Goal: Find specific page/section: Find specific page/section

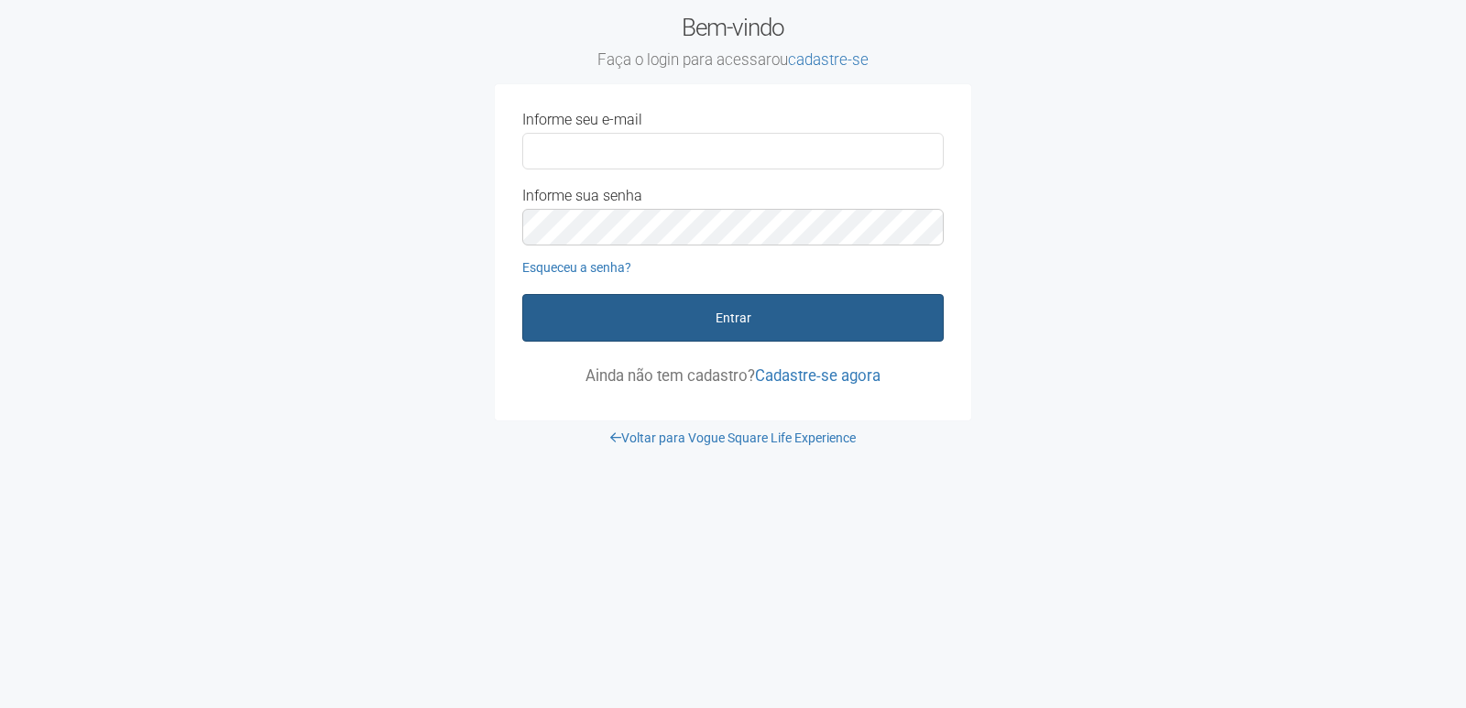
type input "**********"
click at [846, 333] on button "Entrar" at bounding box center [733, 318] width 422 height 48
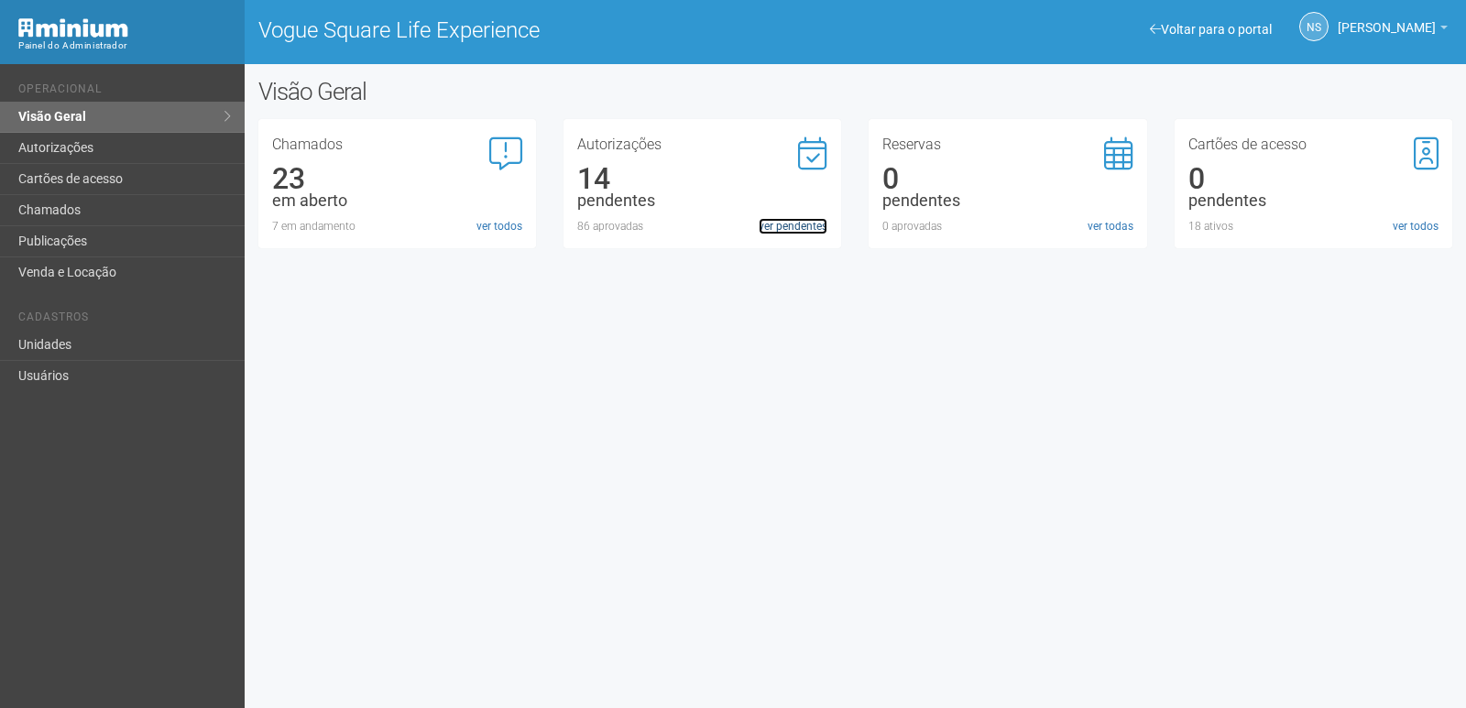
click at [789, 230] on link "ver pendentes" at bounding box center [793, 226] width 69 height 16
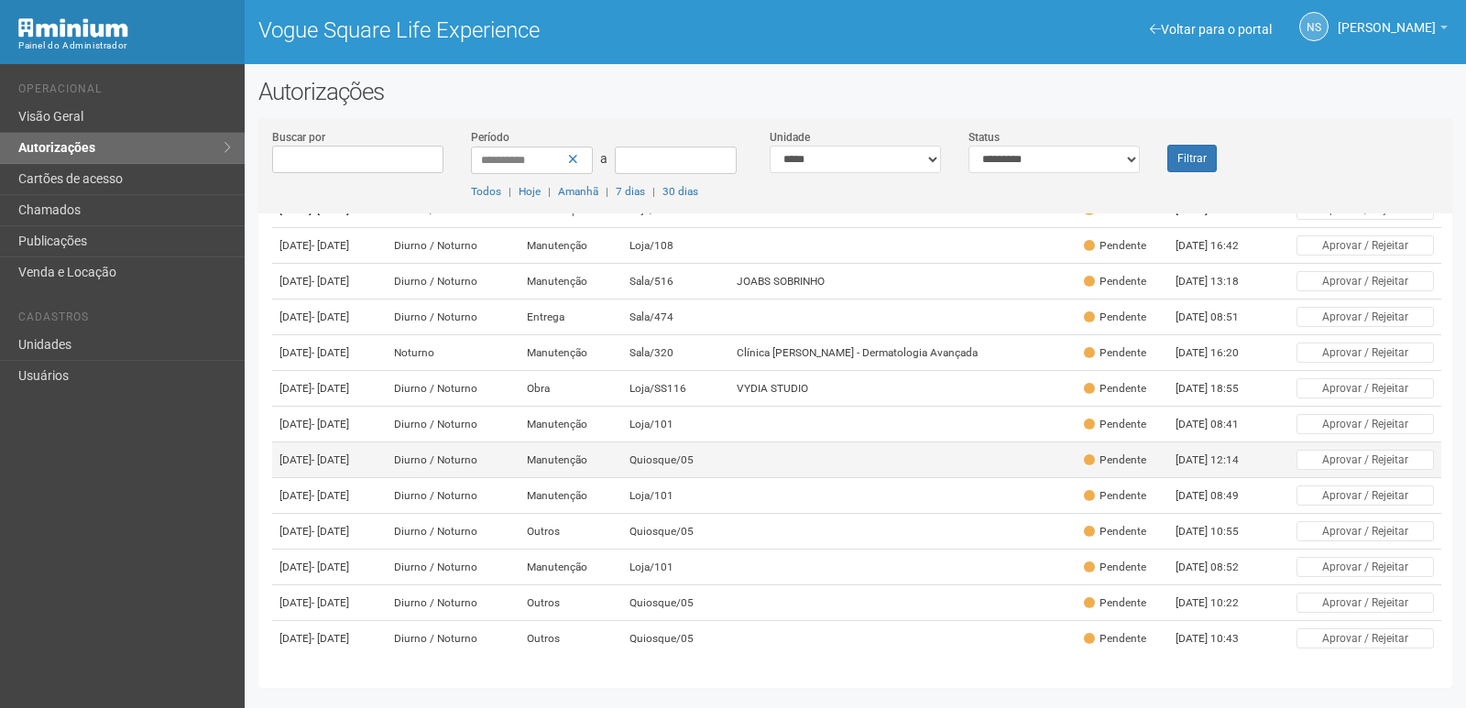
scroll to position [104, 0]
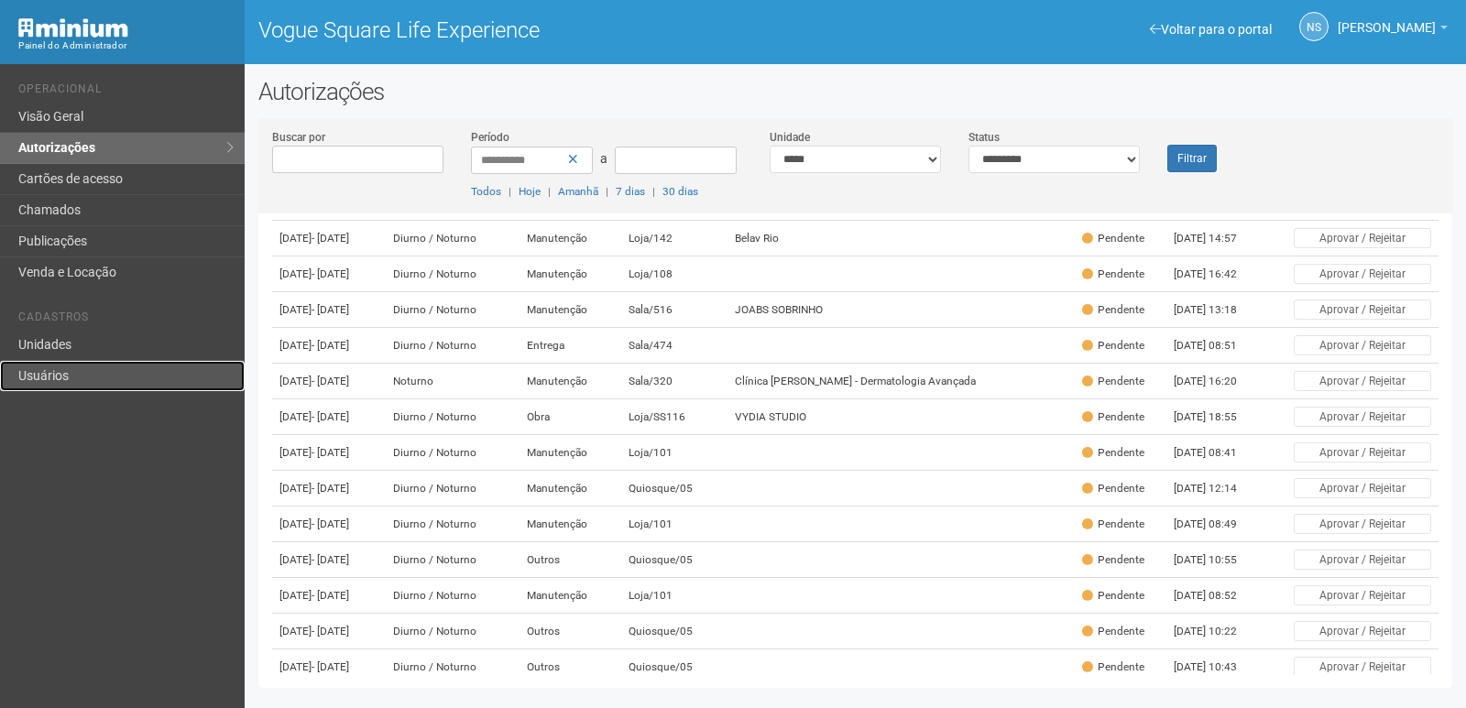
click at [46, 379] on link "Usuários" at bounding box center [122, 376] width 245 height 30
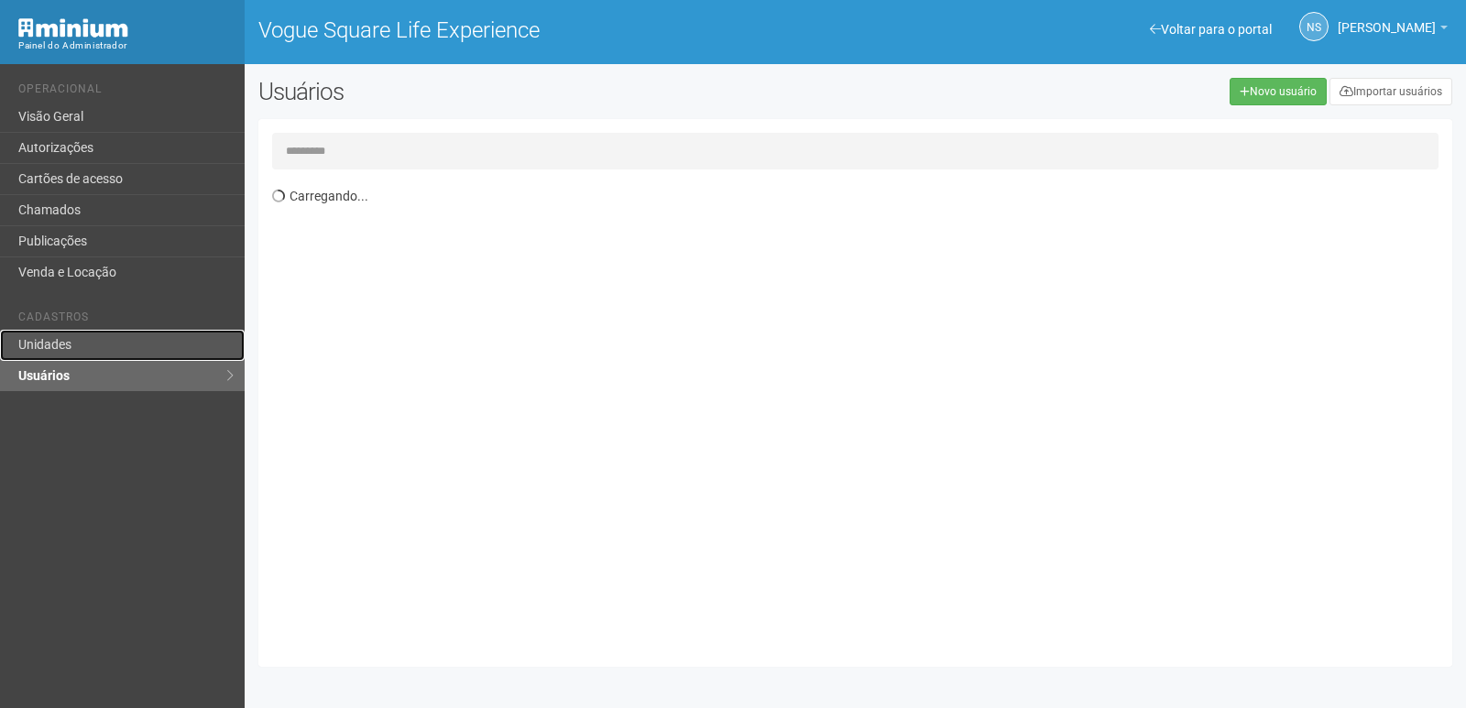
click at [65, 341] on link "Unidades" at bounding box center [122, 345] width 245 height 31
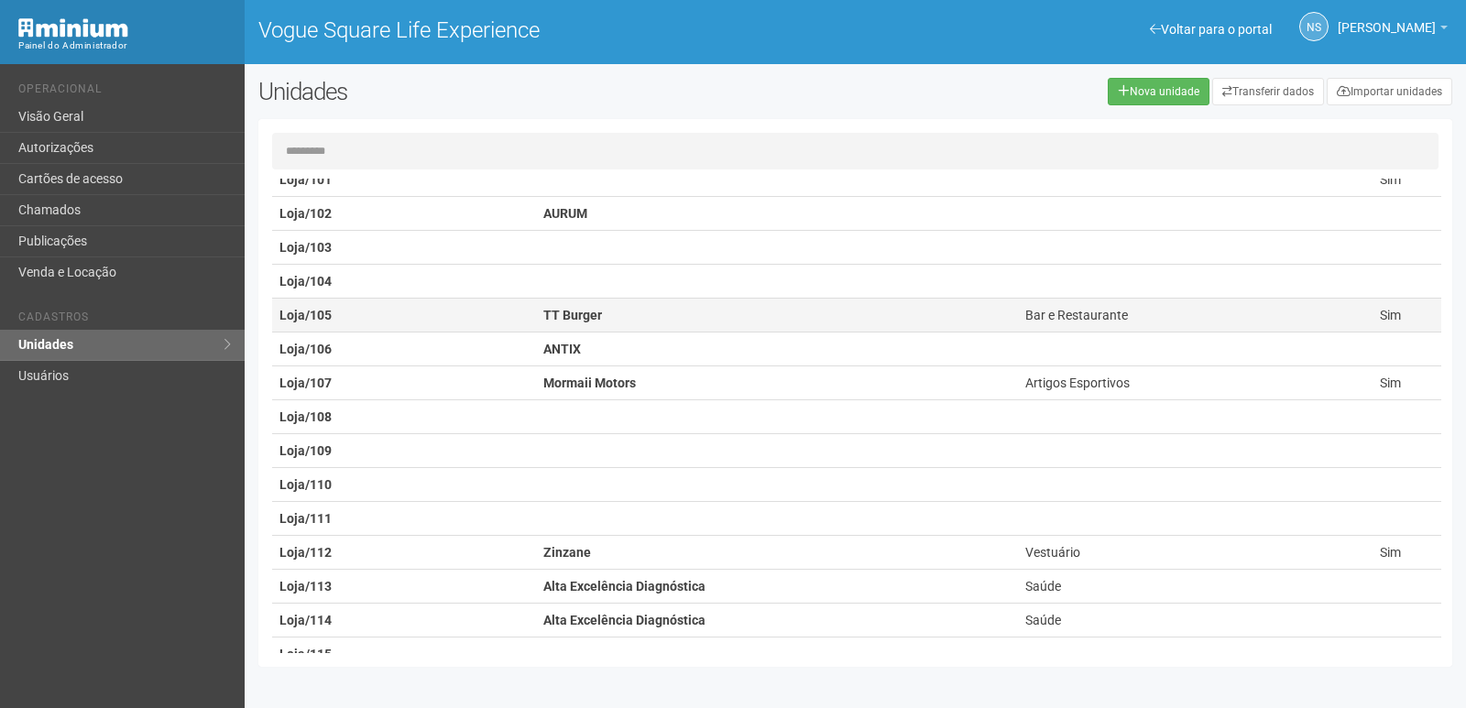
scroll to position [275, 0]
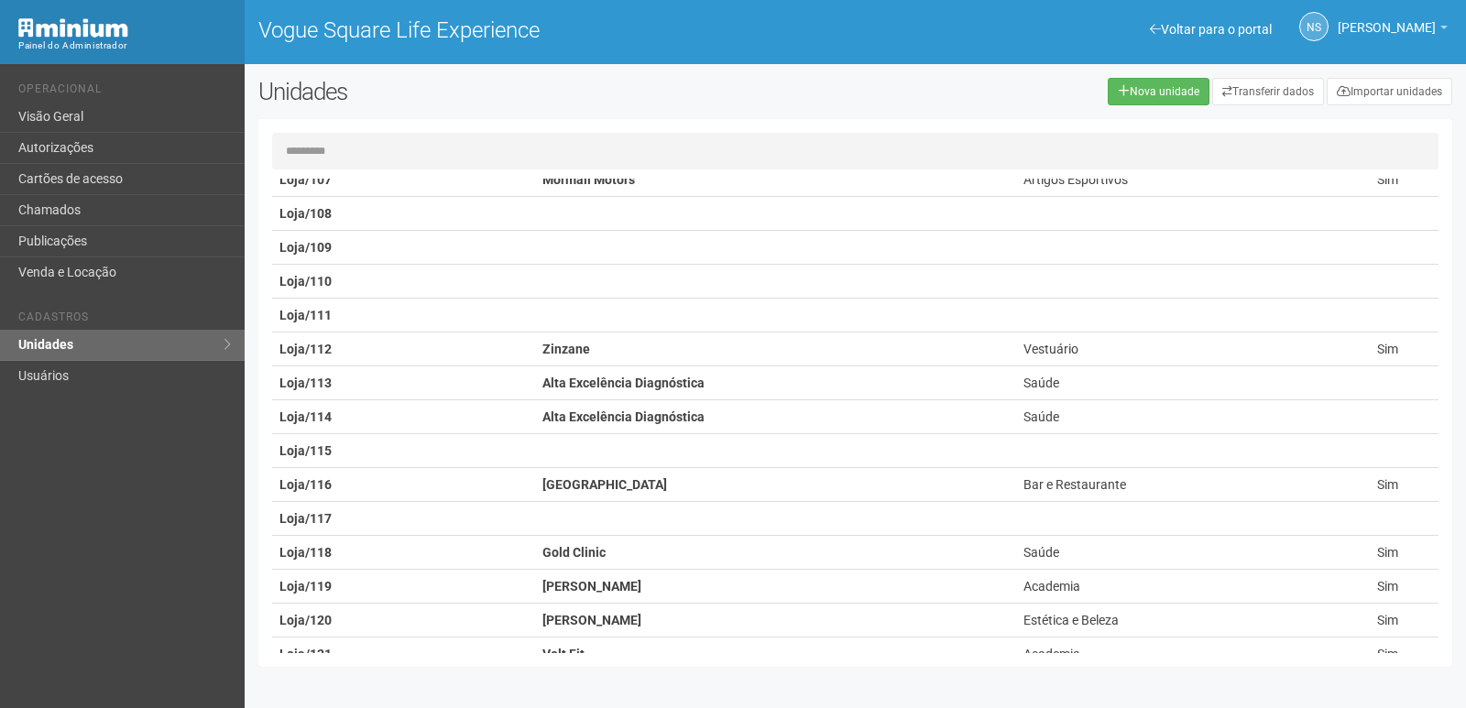
click at [405, 149] on input "text" at bounding box center [855, 151] width 1167 height 37
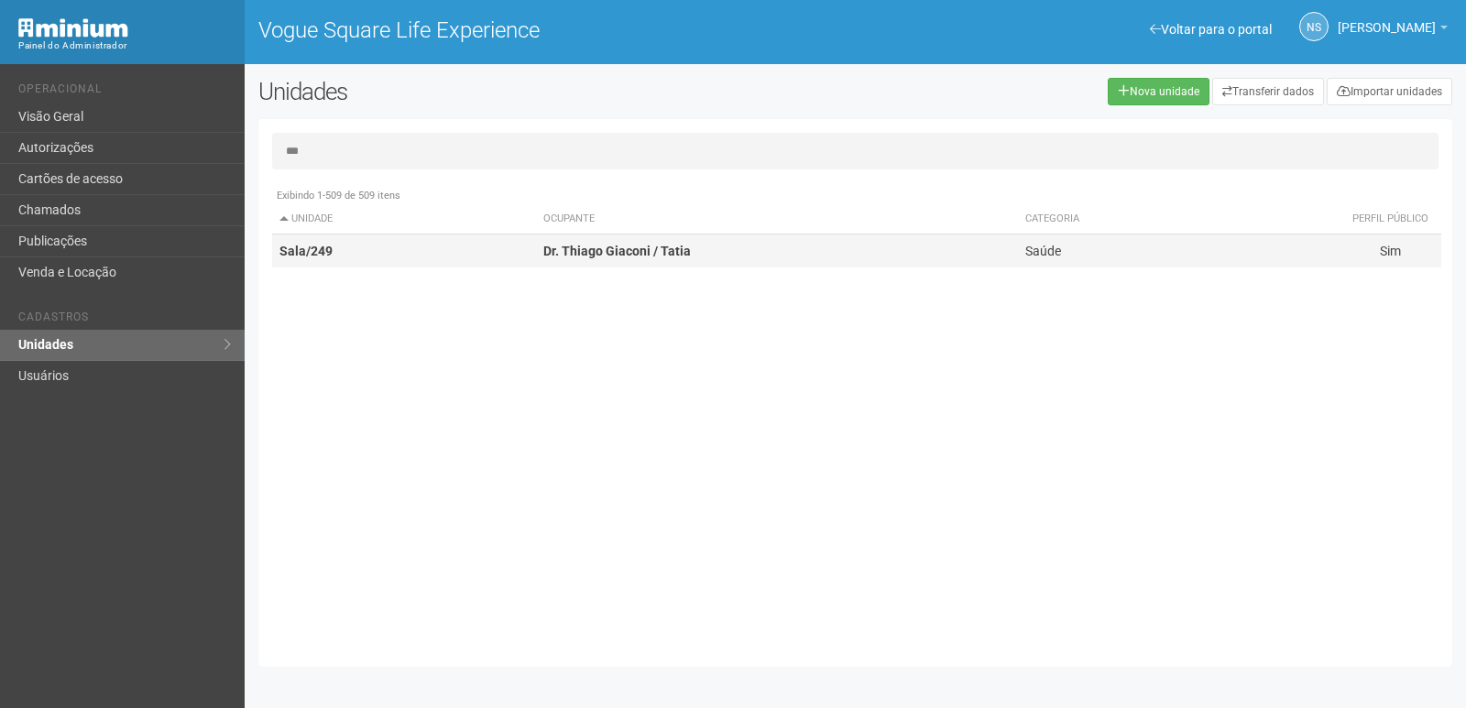
type input "***"
click at [428, 249] on td "Sala/249" at bounding box center [404, 252] width 264 height 34
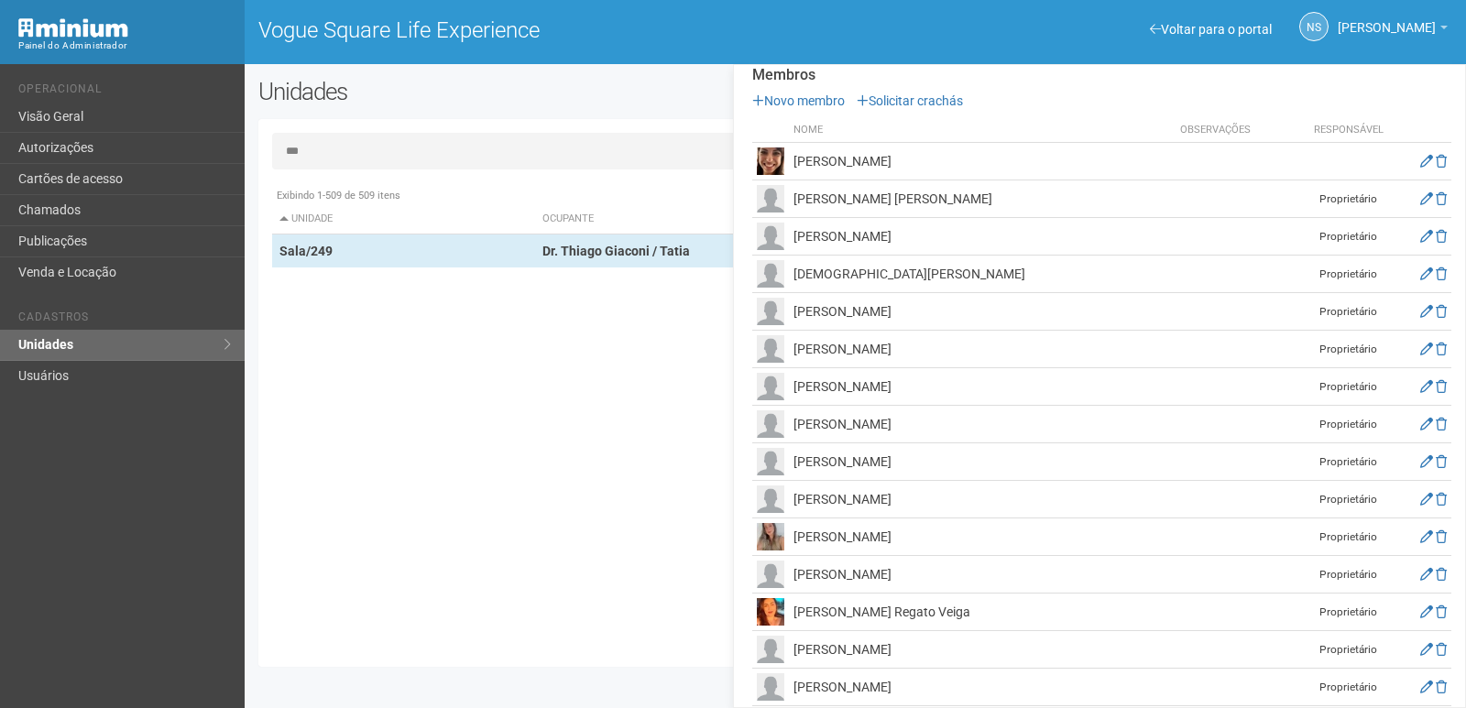
scroll to position [183, 0]
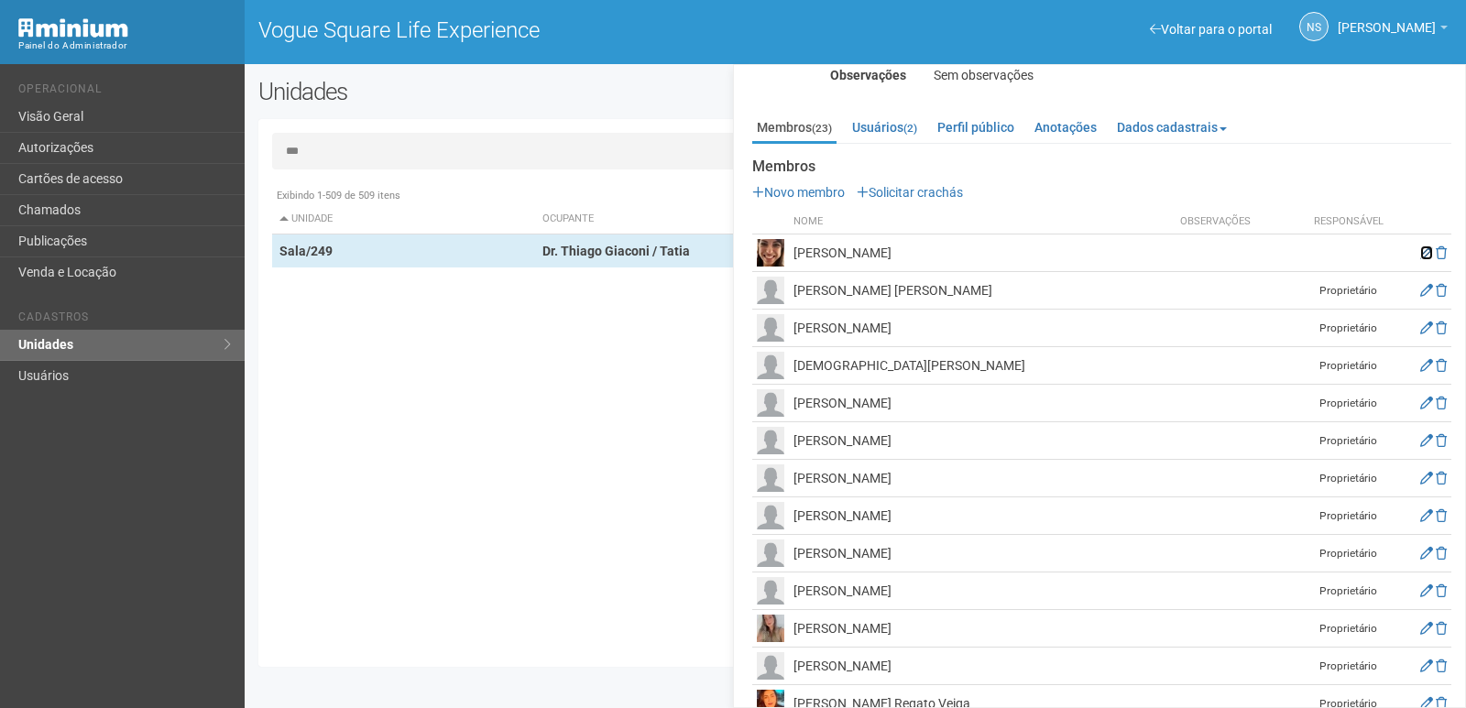
click at [1422, 250] on icon at bounding box center [1427, 253] width 13 height 13
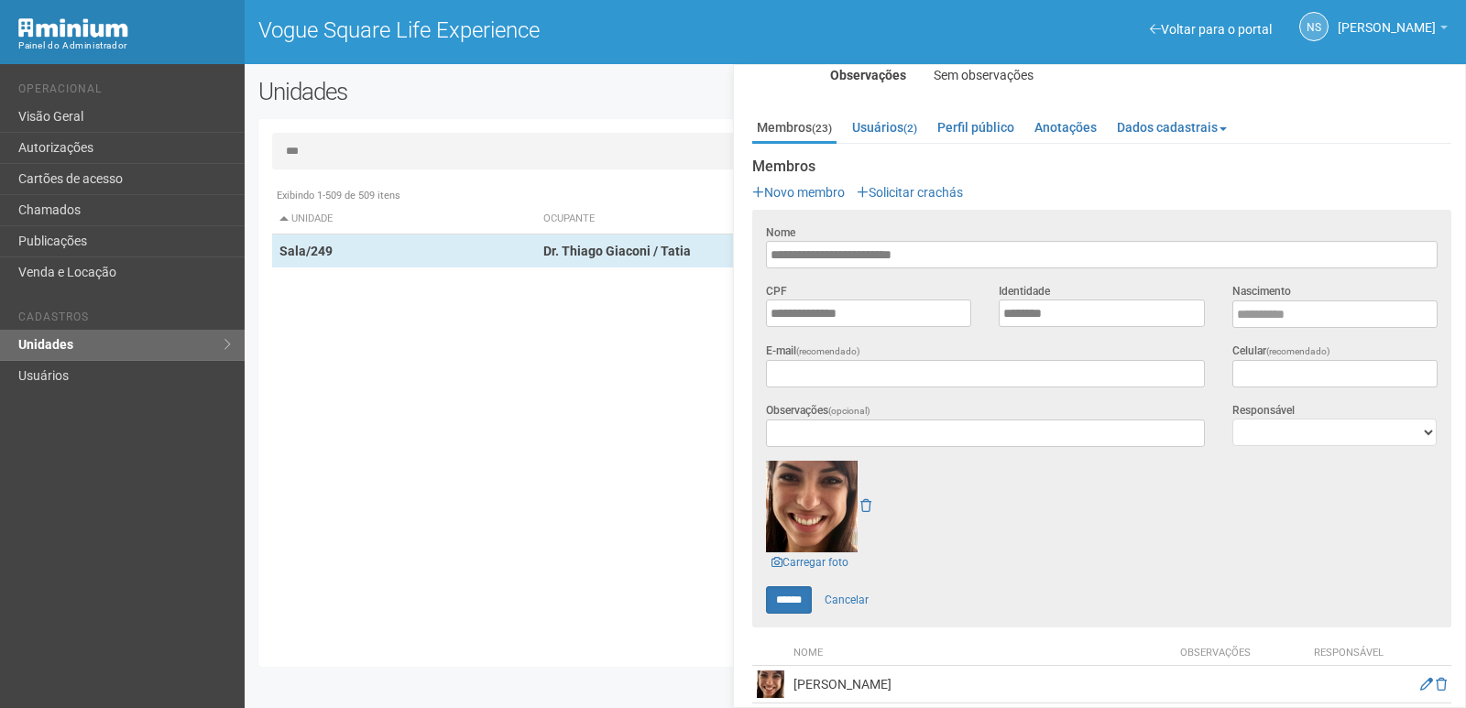
click at [611, 412] on div "Exibindo 1-509 de 509 itens Unidade Ocupante Categoria Perfil público Loja/101 …" at bounding box center [862, 416] width 1180 height 475
click at [404, 148] on input "***" at bounding box center [855, 151] width 1167 height 37
click at [846, 601] on link "Cancelar" at bounding box center [847, 600] width 64 height 27
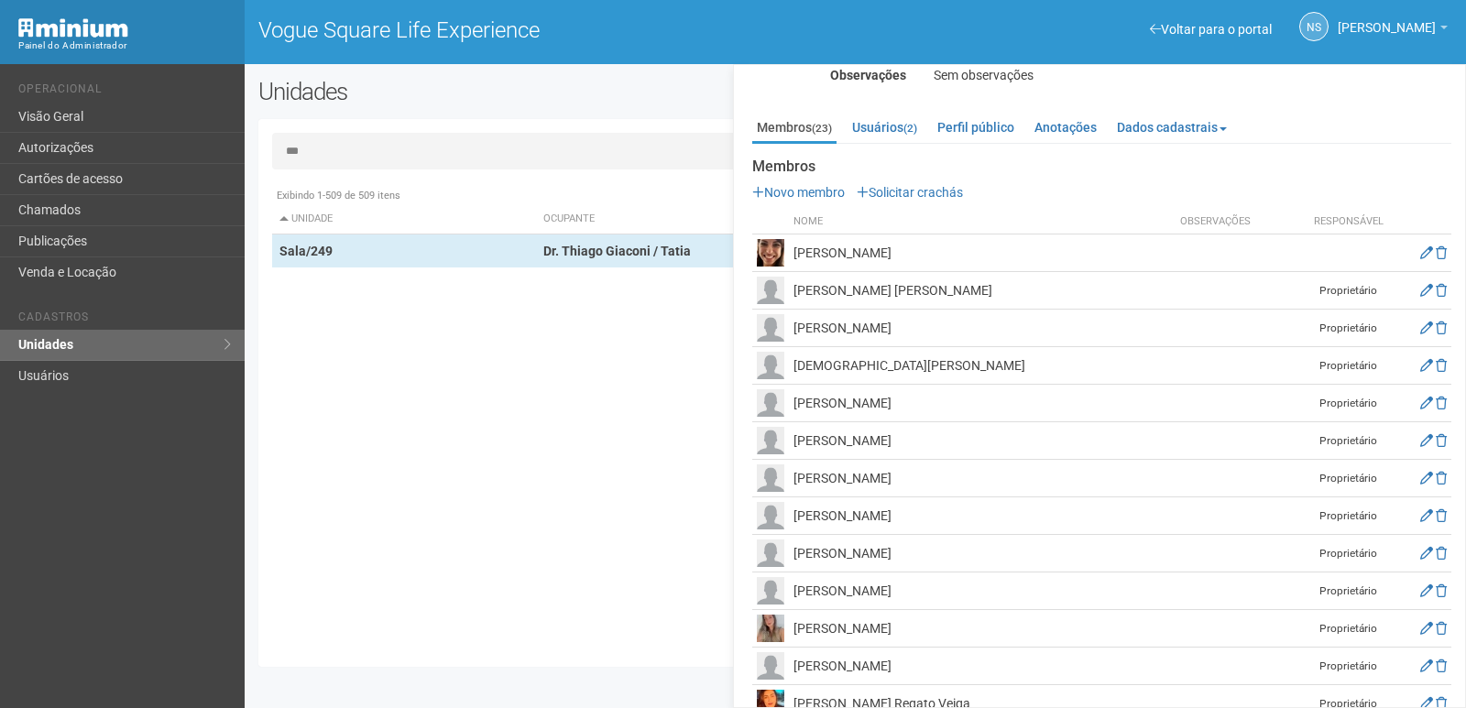
click at [499, 395] on div "Exibindo 1-509 de 509 itens Unidade Ocupante Categoria Perfil público Loja/101 …" at bounding box center [862, 416] width 1180 height 475
click at [105, 347] on link "Unidades" at bounding box center [122, 345] width 245 height 31
